Goal: Information Seeking & Learning: Learn about a topic

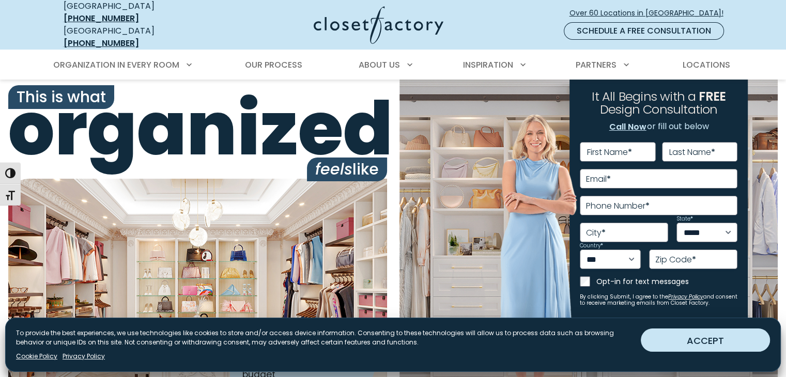
click at [749, 337] on button "ACCEPT" at bounding box center [705, 340] width 129 height 23
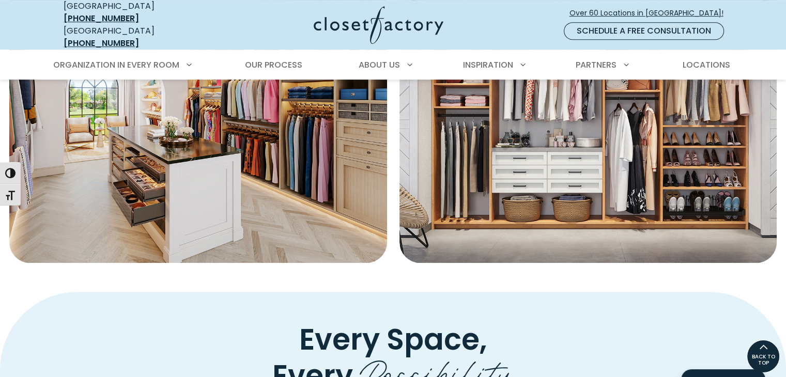
scroll to position [465, 0]
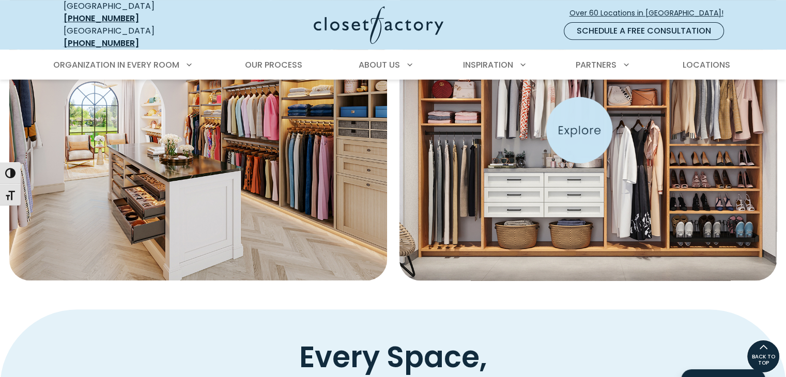
click at [588, 131] on img "Featured Images" at bounding box center [587, 132] width 409 height 322
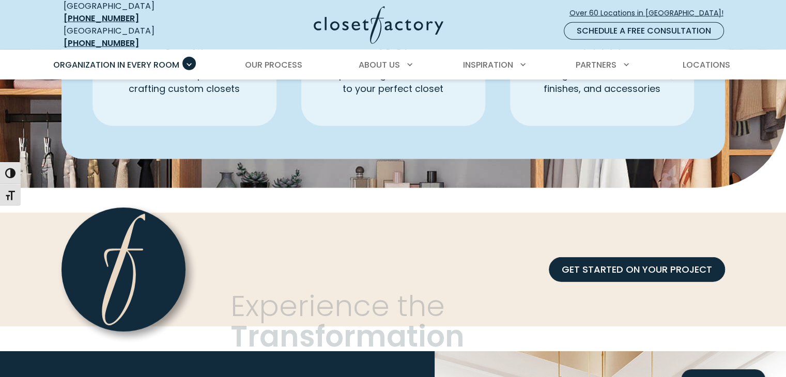
scroll to position [3357, 0]
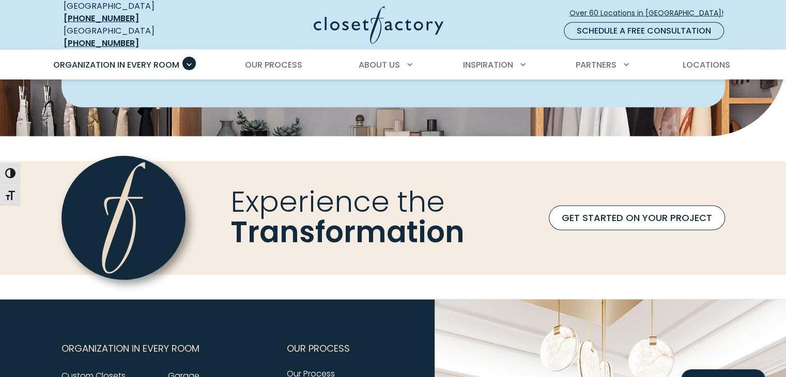
click at [707, 209] on link "GET STARTED ON YOUR PROJECT" at bounding box center [637, 218] width 176 height 25
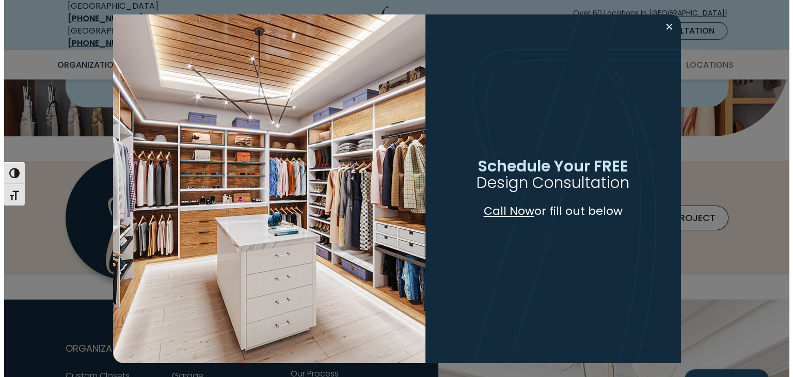
scroll to position [3151, 0]
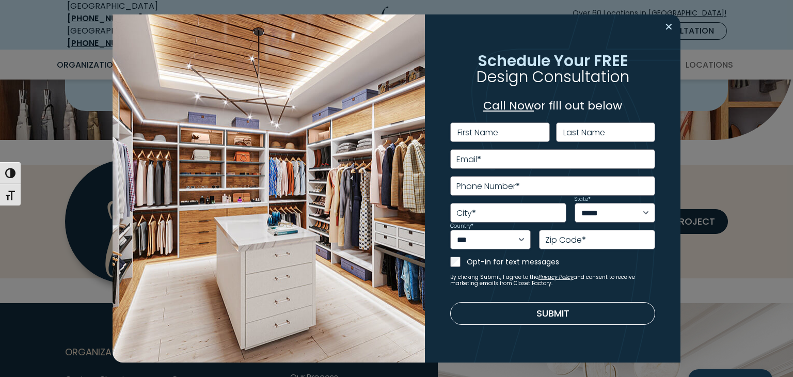
click at [669, 27] on button "Close modal" at bounding box center [669, 27] width 15 height 17
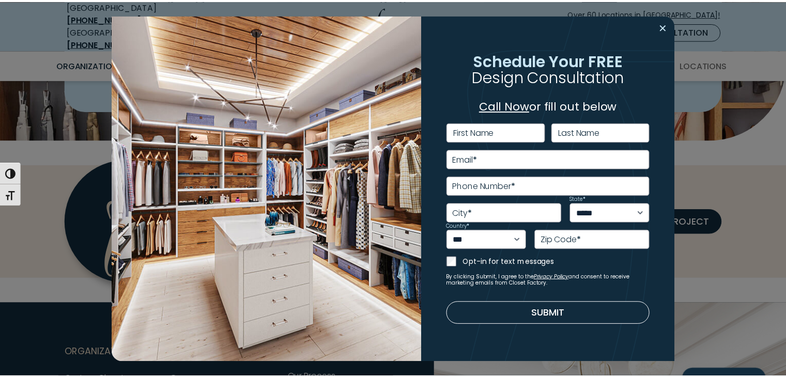
scroll to position [3150, 0]
